Goal: Task Accomplishment & Management: Use online tool/utility

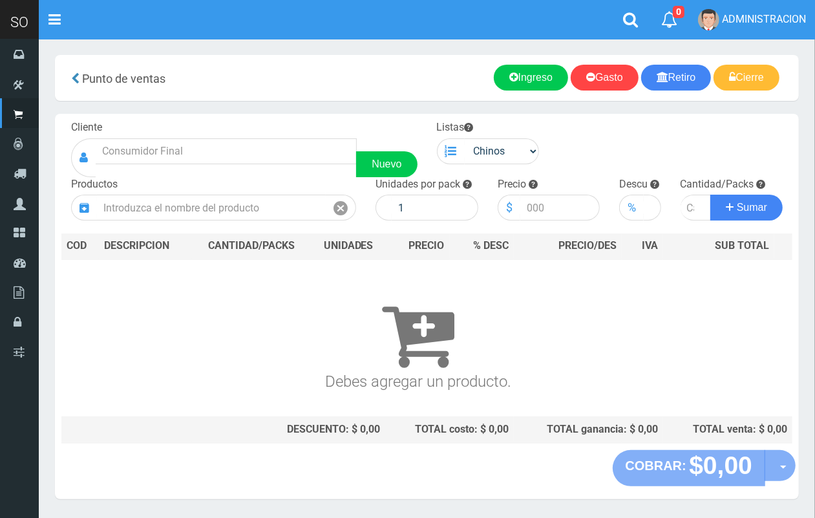
click at [679, 328] on h3 "Debes agregar un producto." at bounding box center [418, 334] width 703 height 112
